Goal: Transaction & Acquisition: Purchase product/service

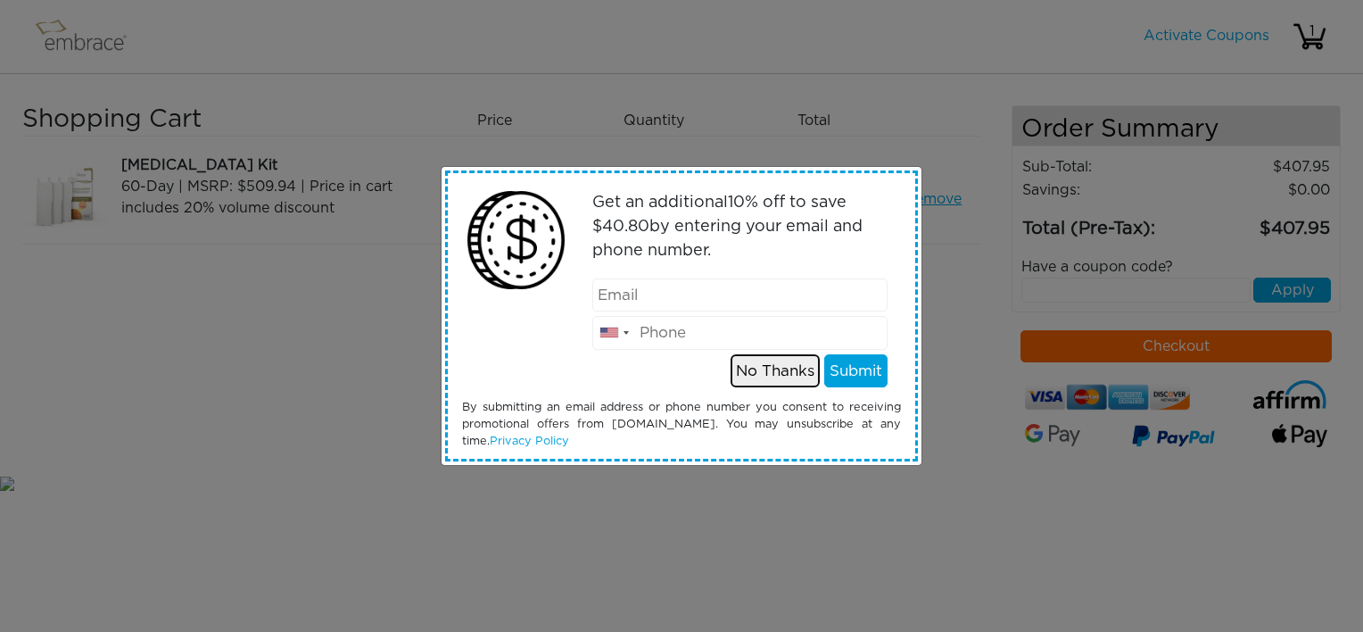
click at [785, 370] on button "No Thanks" at bounding box center [775, 371] width 89 height 34
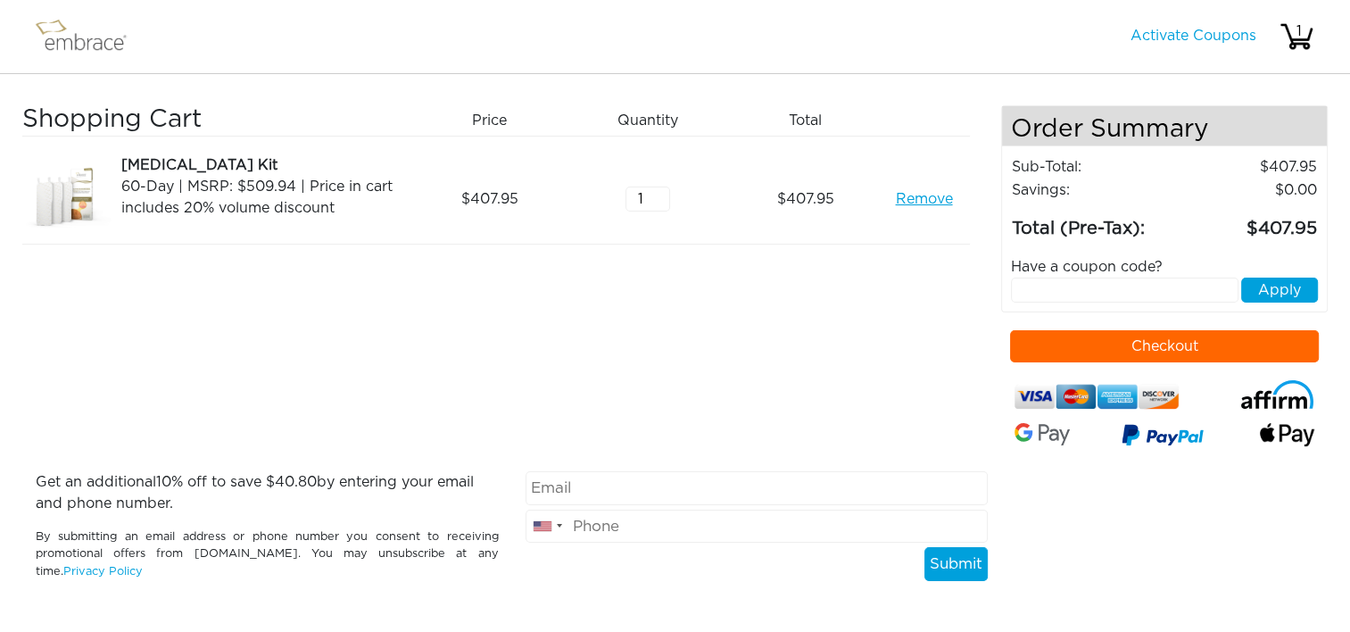
click at [1058, 346] on button "Checkout" at bounding box center [1164, 346] width 309 height 32
click at [918, 193] on link "Remove" at bounding box center [923, 198] width 57 height 21
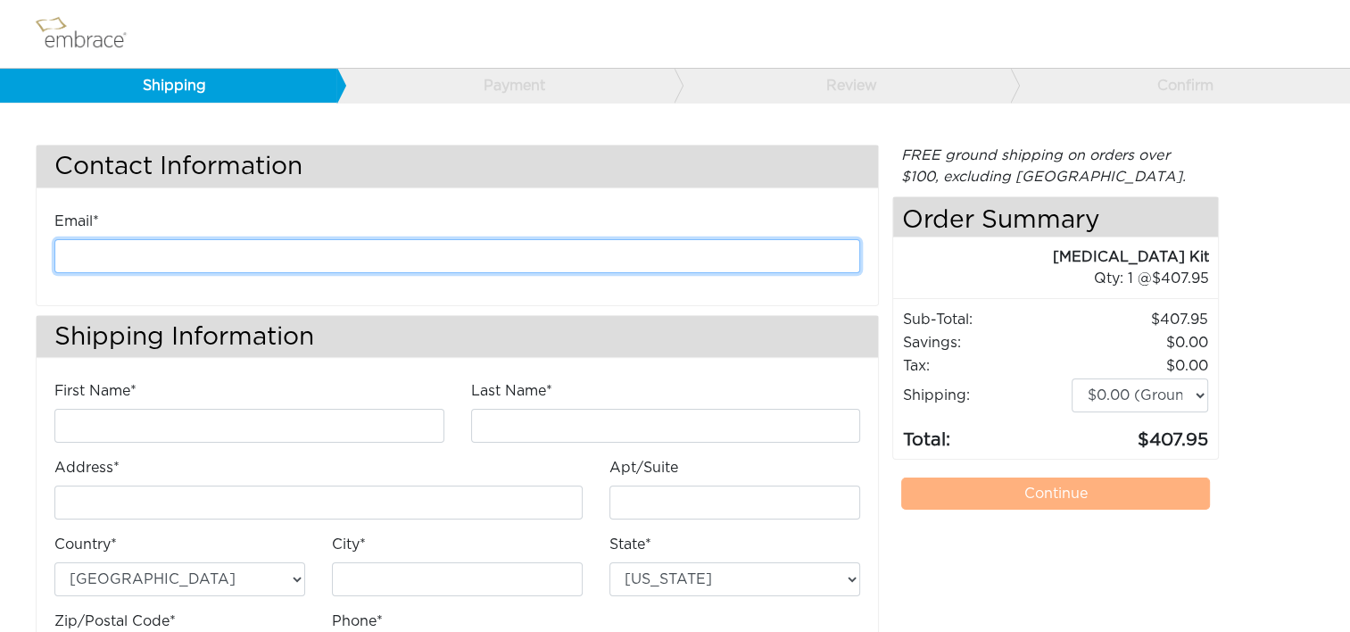
click at [228, 261] on input "email" at bounding box center [457, 256] width 806 height 34
type input "kanderson@diligenthealthsolutions.com"
type input "Kathleen"
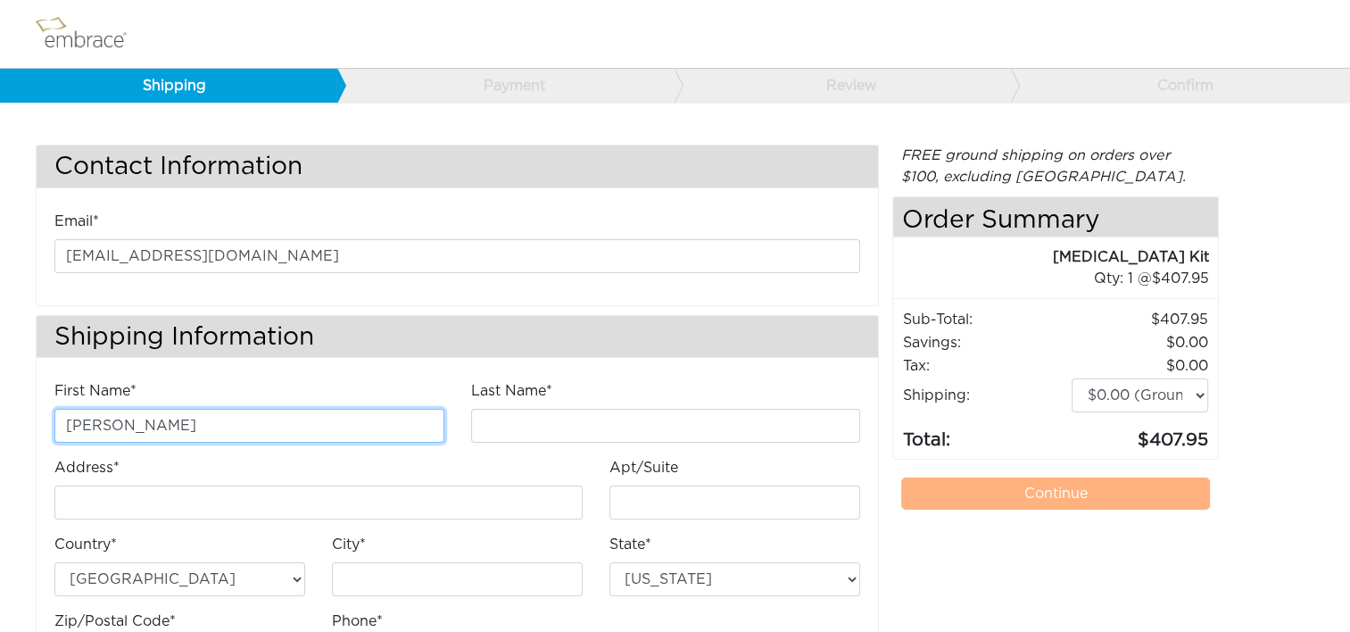
type input "Anderson"
type input "[STREET_ADDRESS]"
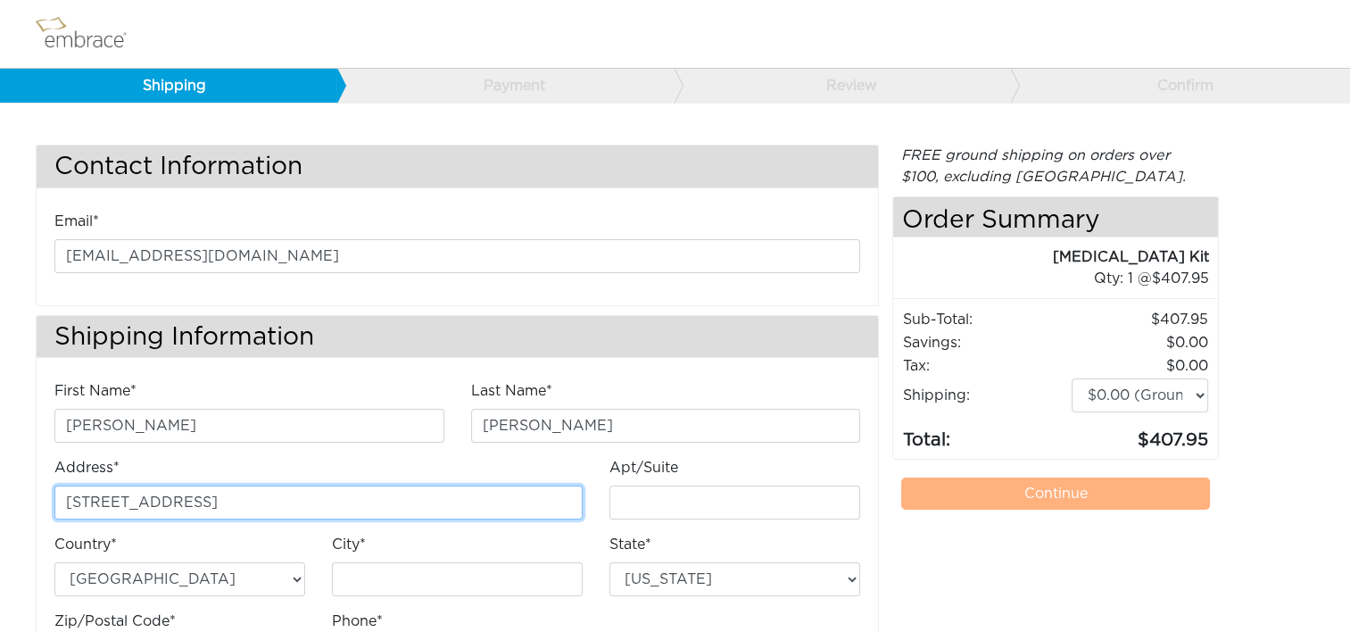
type input "E"
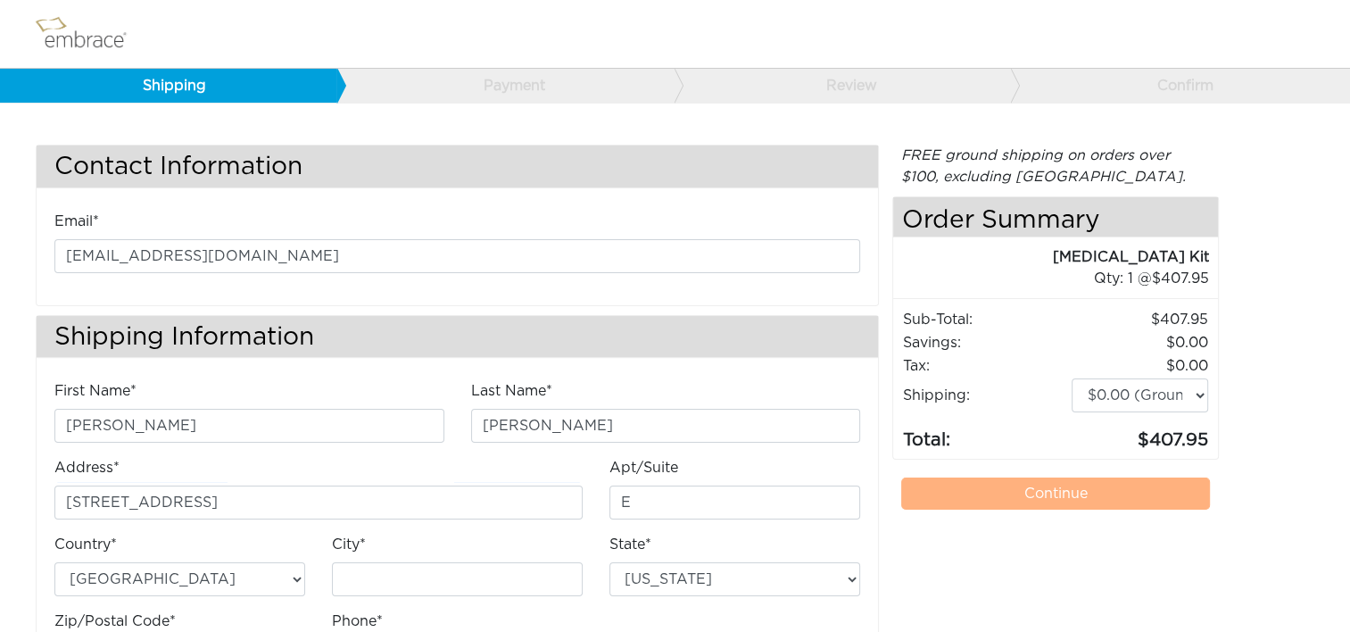
type input "Chantilly"
select select "VA"
type input "20151"
type input "7034490520"
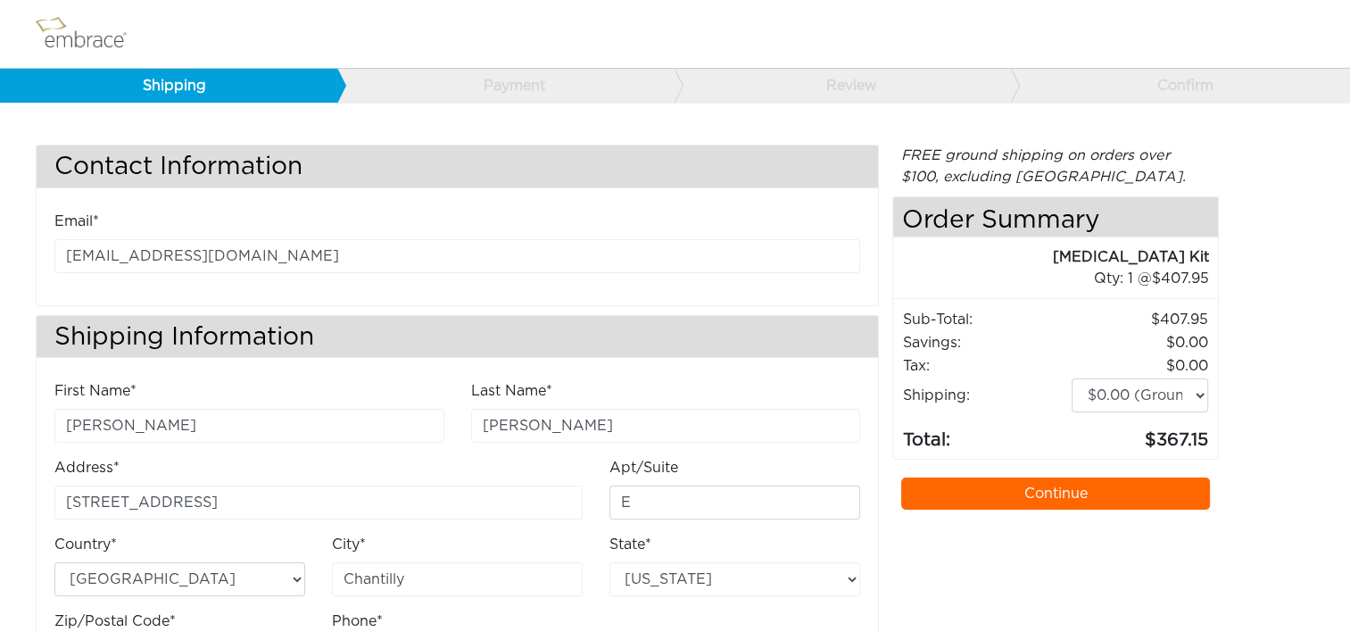
click at [1182, 491] on link "Continue" at bounding box center [1055, 493] width 309 height 32
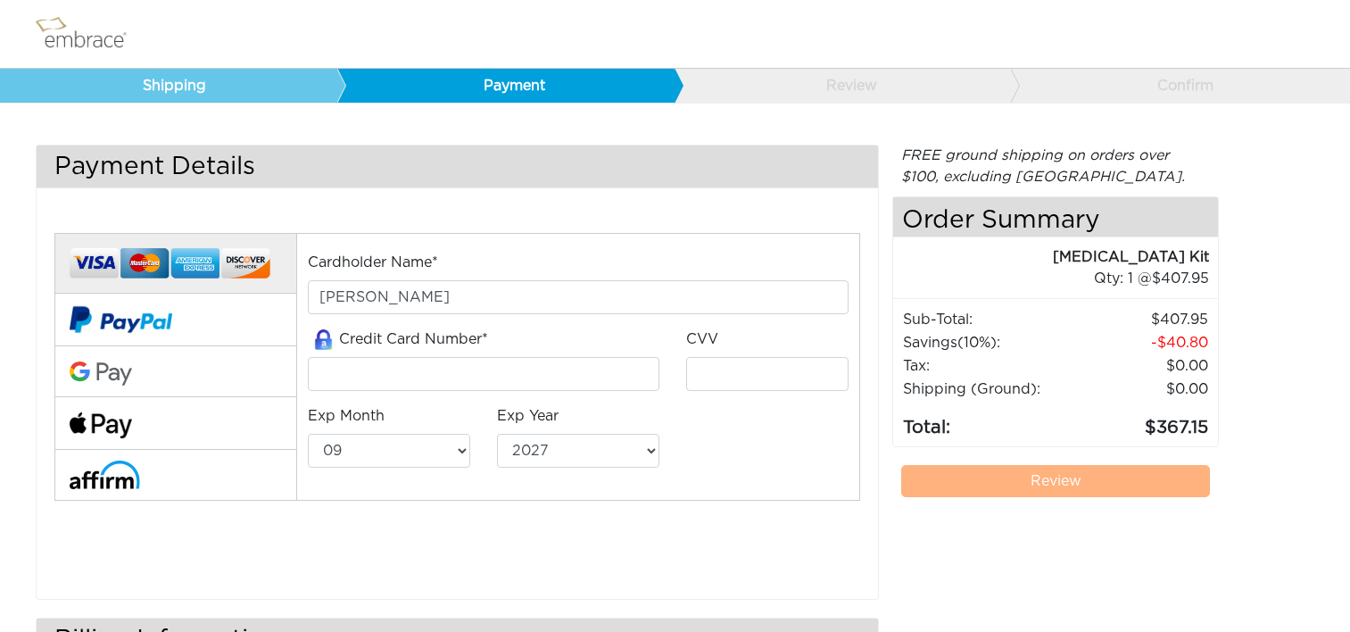
select select "9"
select select "2027"
